Goal: Information Seeking & Learning: Learn about a topic

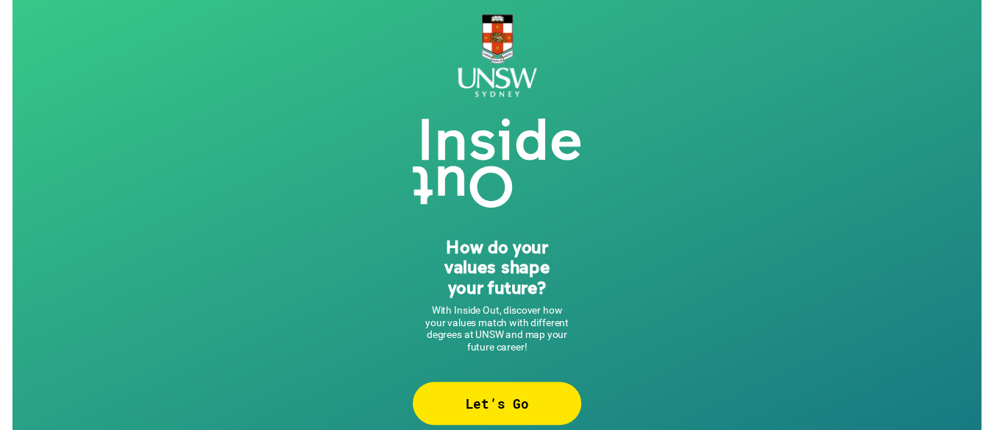
scroll to position [17, 0]
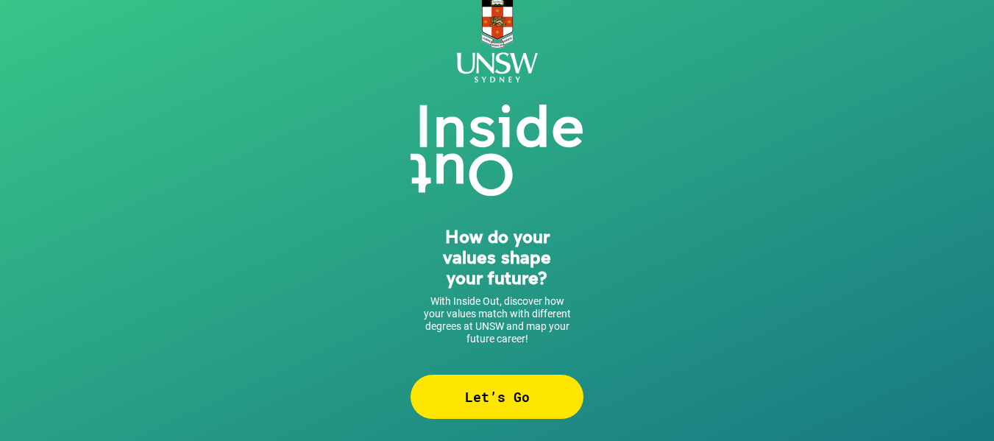
click at [478, 385] on div "Let’s Go" at bounding box center [497, 397] width 173 height 44
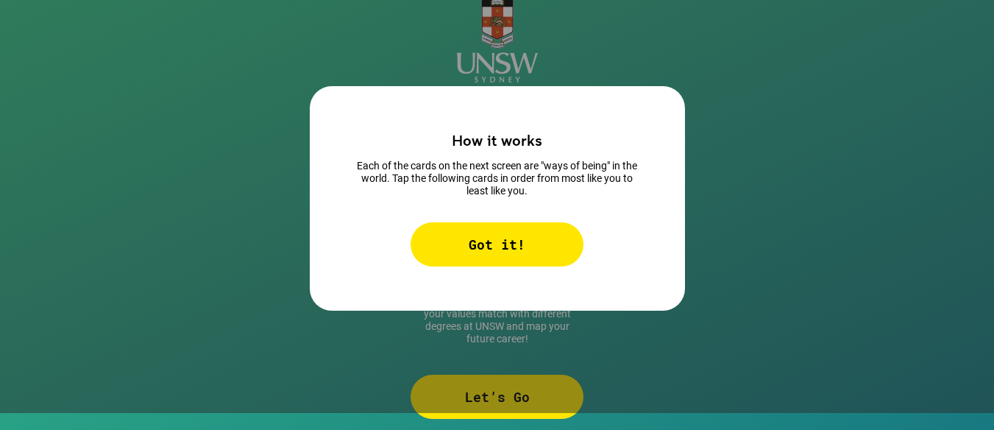
click at [515, 243] on div "Got it!" at bounding box center [497, 244] width 173 height 44
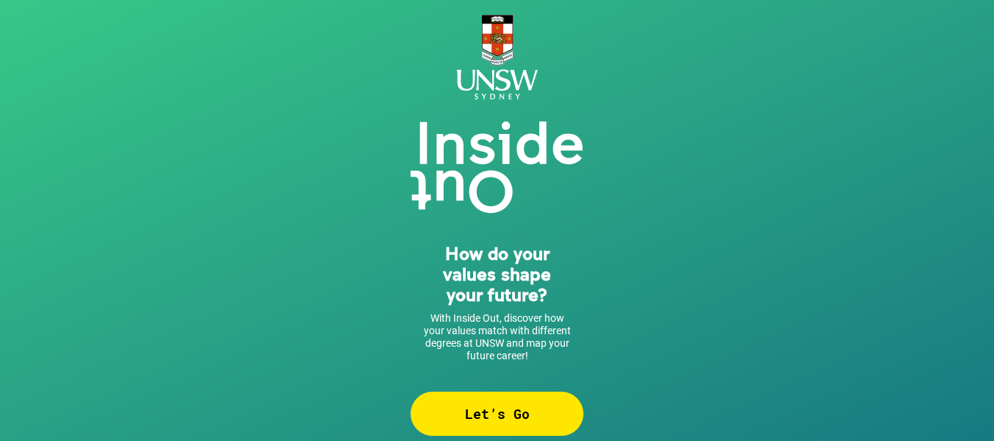
click at [489, 405] on div "Let’s Go" at bounding box center [497, 413] width 173 height 44
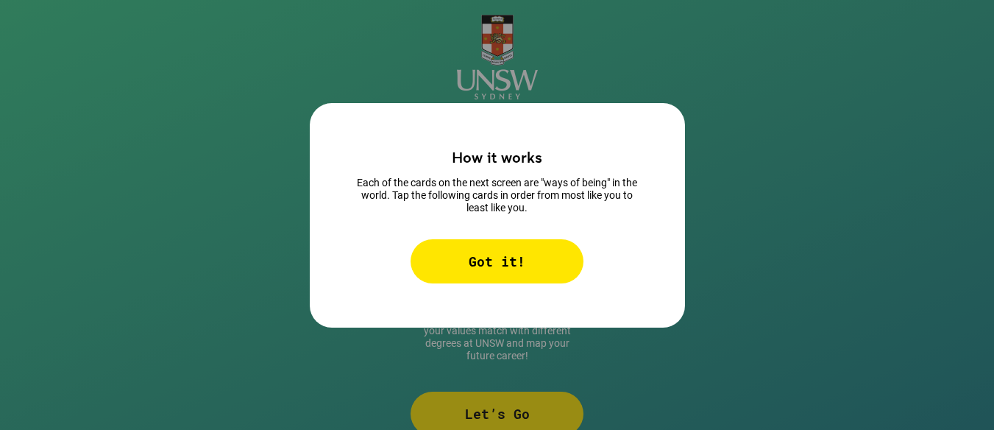
click at [503, 277] on div "Got it!" at bounding box center [497, 261] width 173 height 44
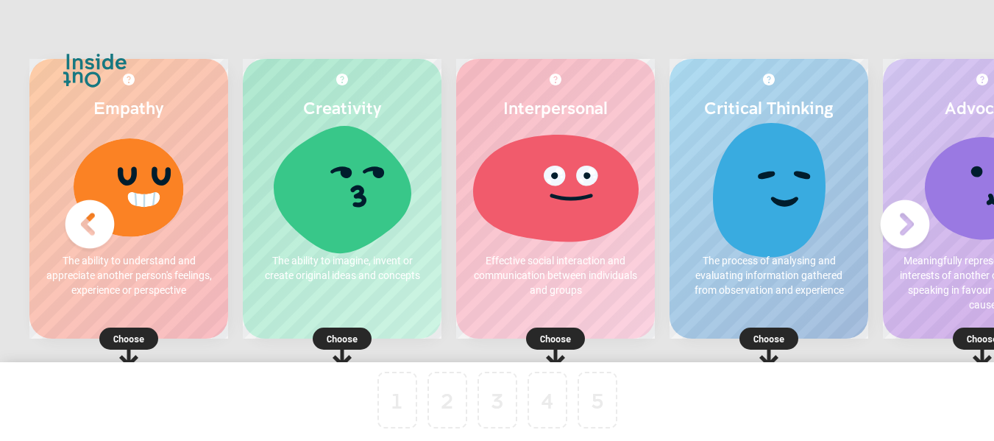
click at [912, 221] on img at bounding box center [905, 224] width 59 height 59
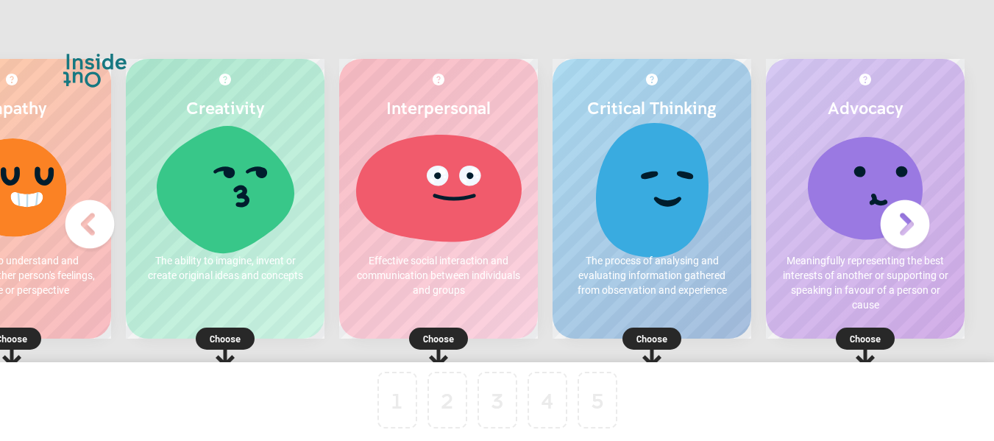
click at [912, 221] on img at bounding box center [905, 224] width 59 height 59
click at [83, 224] on img at bounding box center [89, 224] width 59 height 59
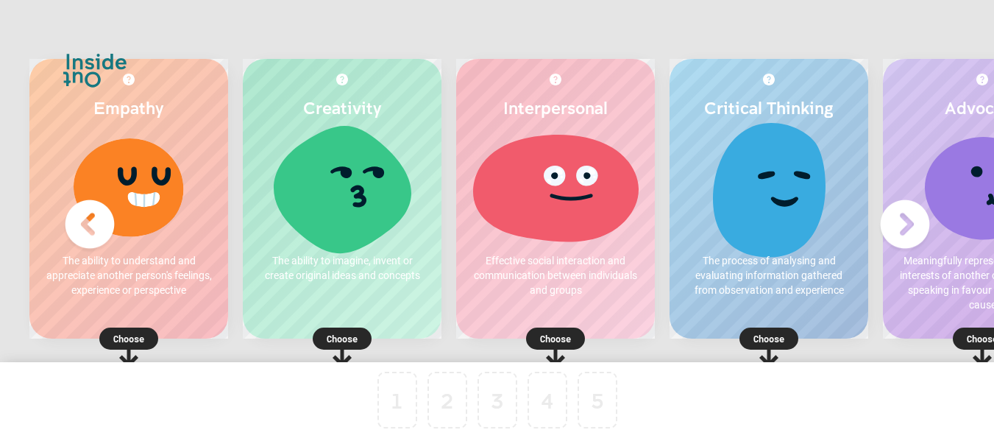
click at [135, 337] on p "Choose" at bounding box center [128, 338] width 199 height 15
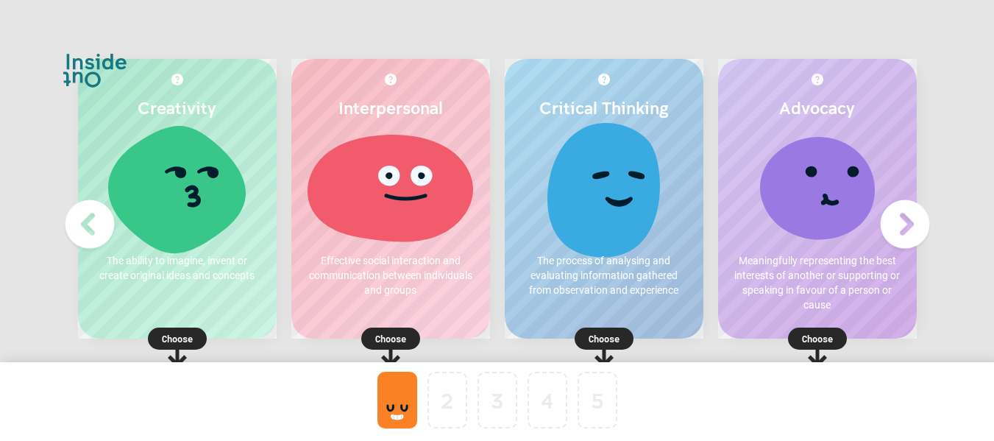
scroll to position [0, 143]
click at [718, 335] on p "Choose" at bounding box center [817, 338] width 199 height 15
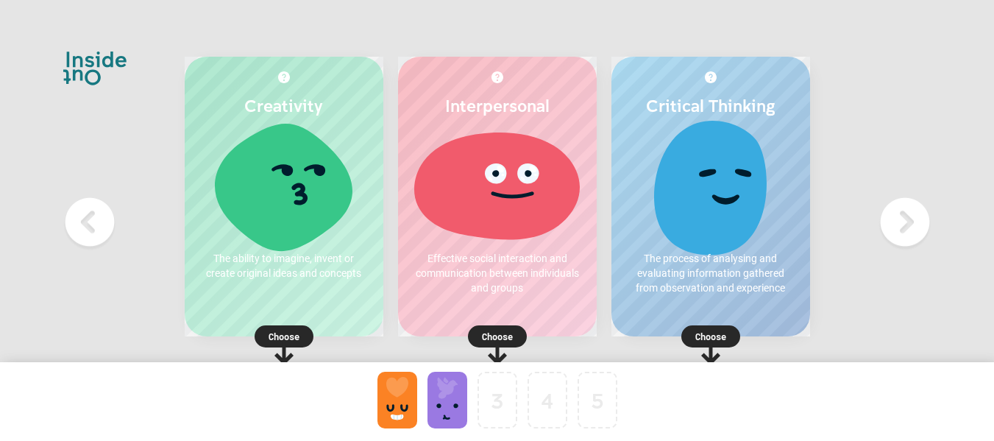
scroll to position [6, 0]
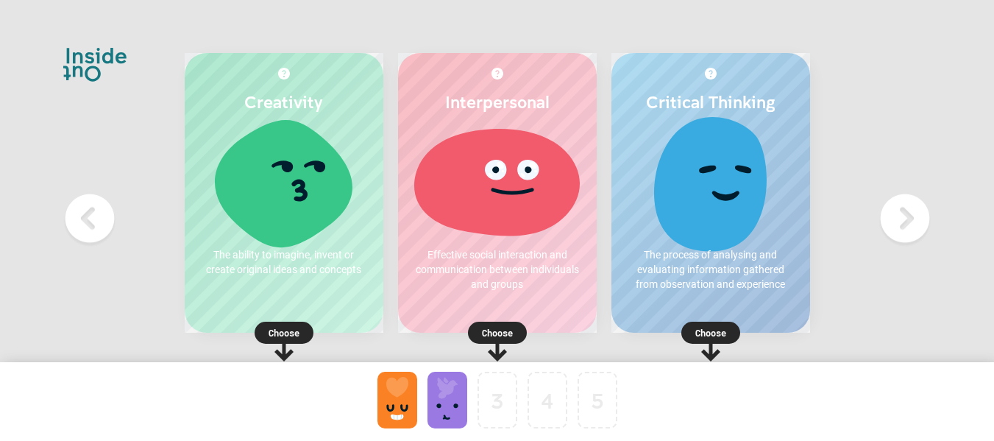
click at [494, 331] on p "Choose" at bounding box center [497, 332] width 199 height 15
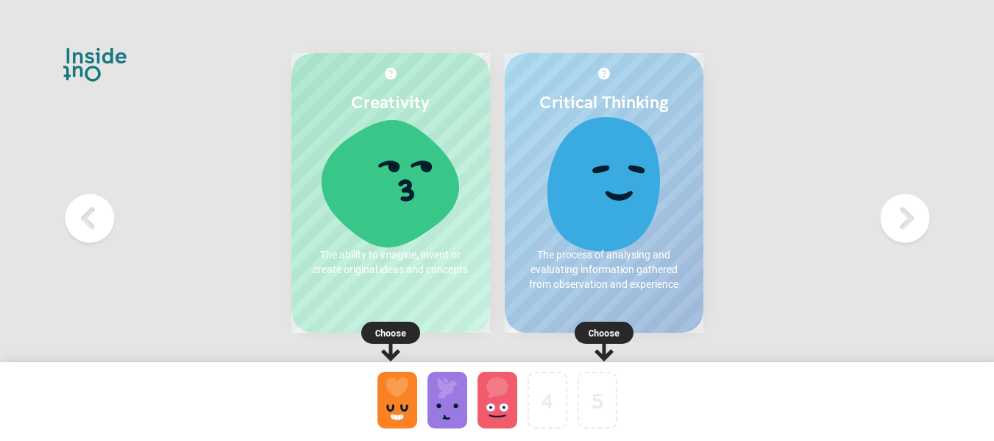
click at [399, 326] on p "Choose" at bounding box center [390, 332] width 199 height 15
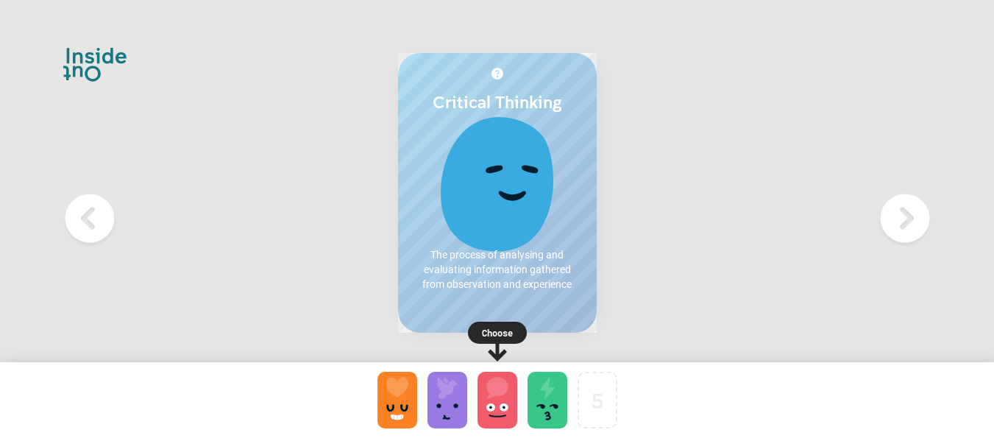
click at [508, 325] on p "Choose" at bounding box center [497, 332] width 199 height 15
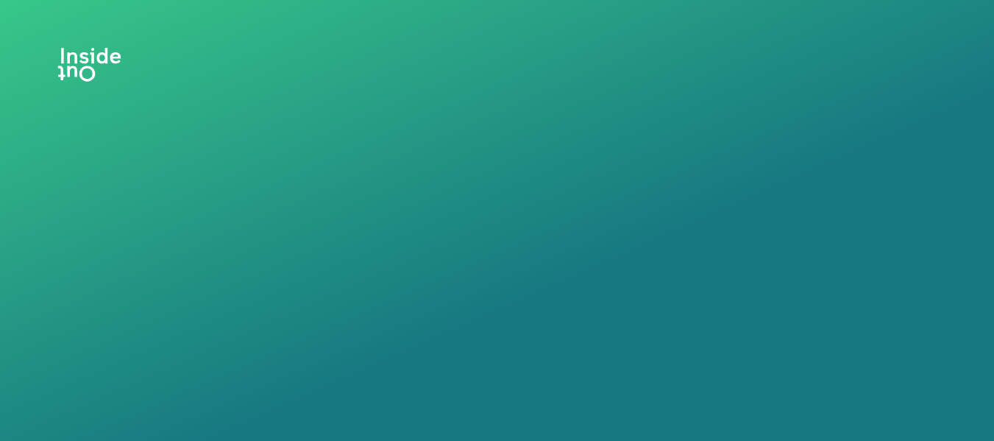
scroll to position [0, 0]
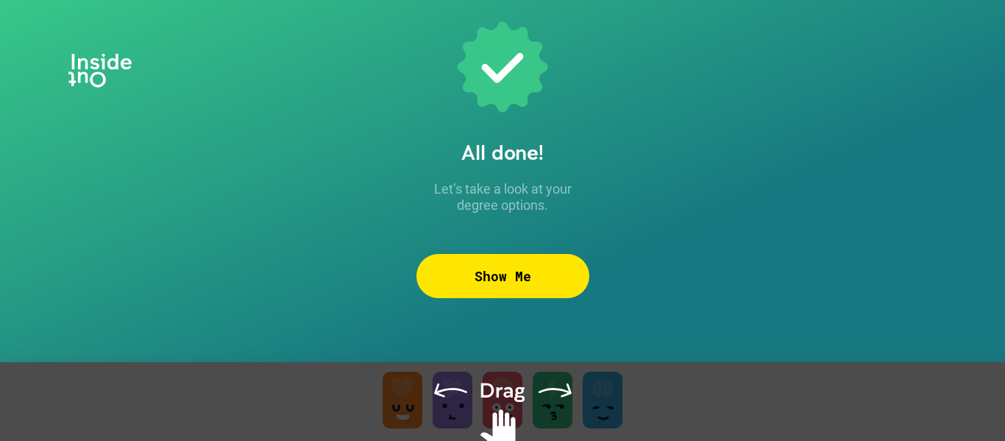
click at [518, 270] on div "Show Me" at bounding box center [502, 276] width 173 height 44
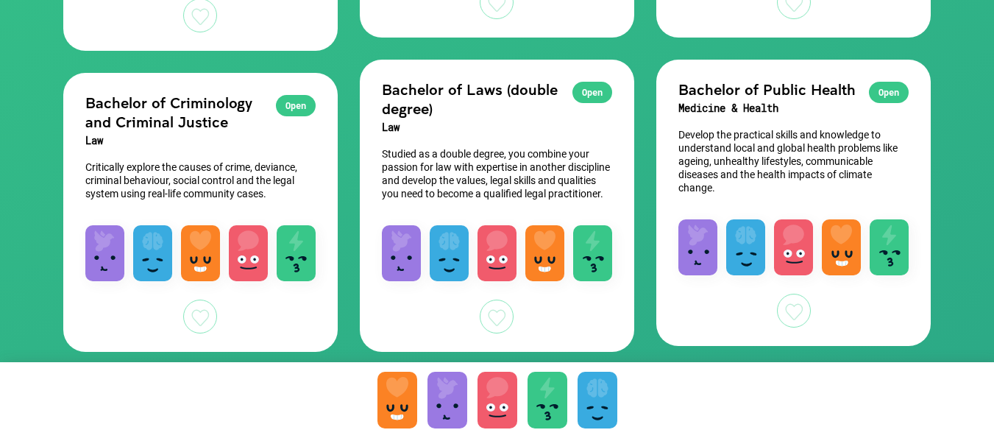
scroll to position [450, 0]
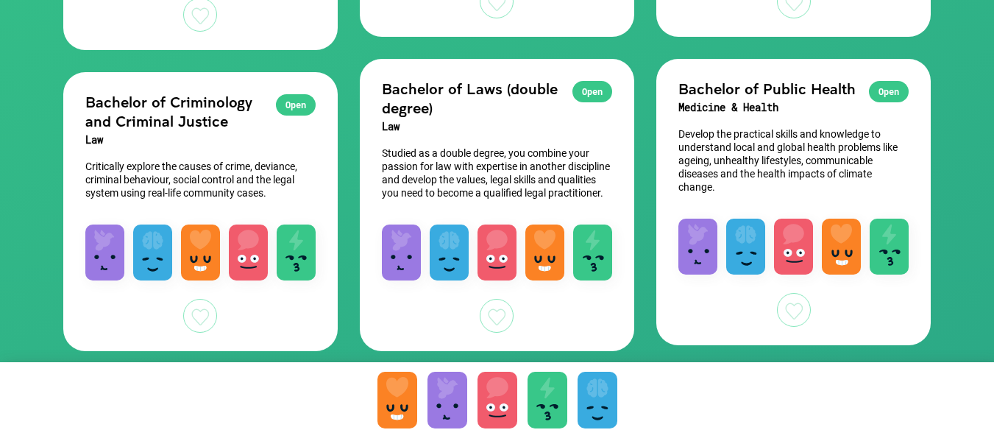
click at [297, 100] on div "Open" at bounding box center [296, 104] width 40 height 21
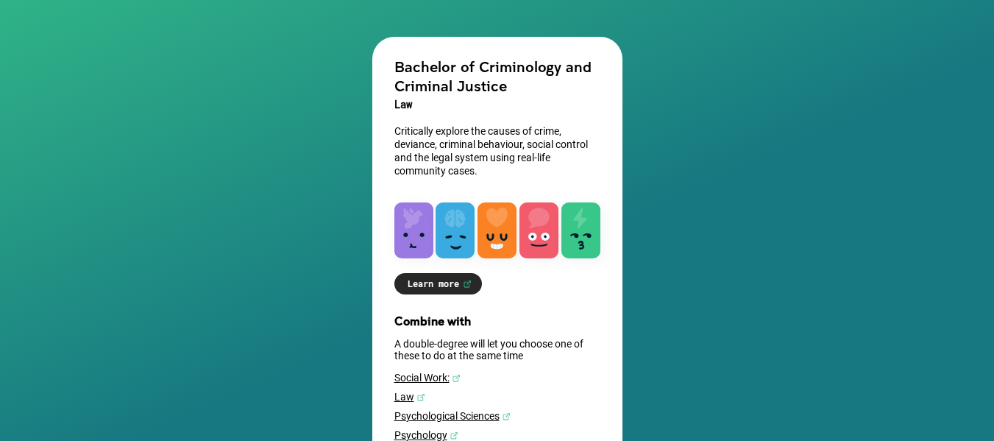
scroll to position [195, 0]
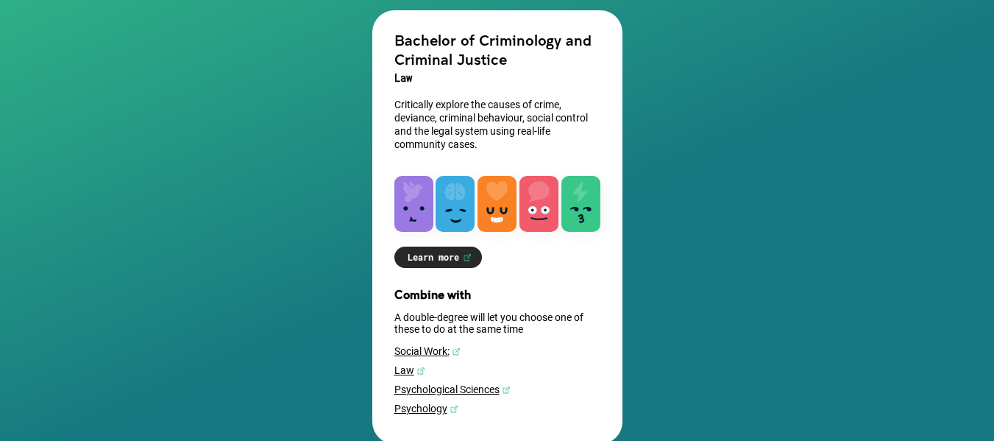
click at [416, 408] on link "Psychology" at bounding box center [497, 408] width 206 height 12
click at [429, 351] on link "Social Work:" at bounding box center [497, 351] width 206 height 12
click at [428, 411] on link "Psychology" at bounding box center [497, 408] width 206 height 12
click at [428, 345] on div "Combine with A double-degree will let you choose one of these to do at the same…" at bounding box center [497, 354] width 250 height 135
click at [427, 349] on link "Social Work:" at bounding box center [497, 351] width 206 height 12
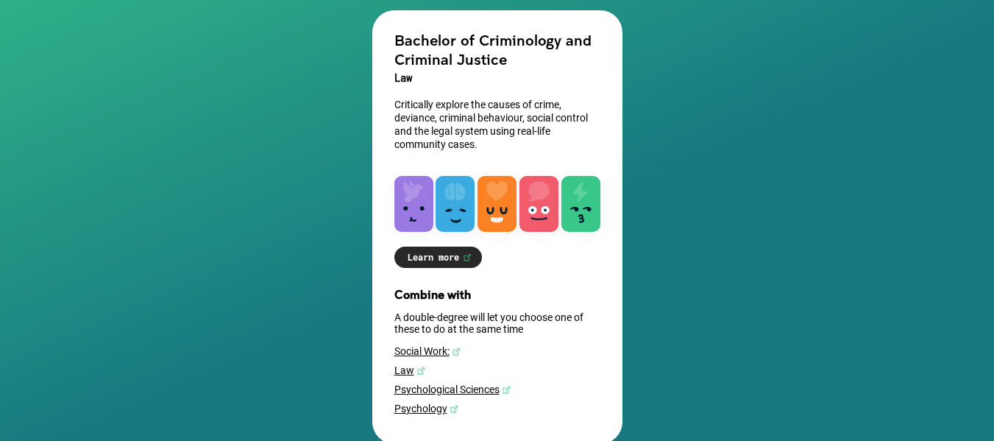
click at [428, 391] on link "Psychological Sciences" at bounding box center [497, 389] width 206 height 12
click at [414, 369] on link "Law" at bounding box center [497, 370] width 206 height 12
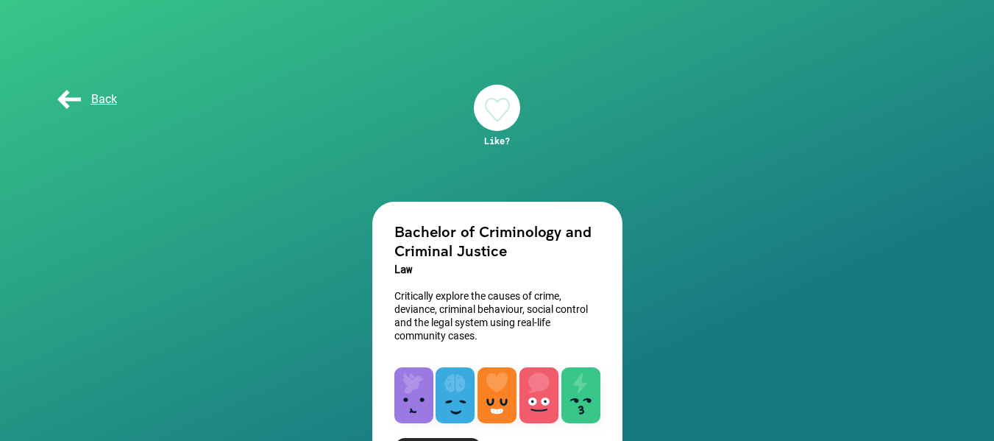
scroll to position [4, 0]
